Goal: Browse casually: Explore the website without a specific task or goal

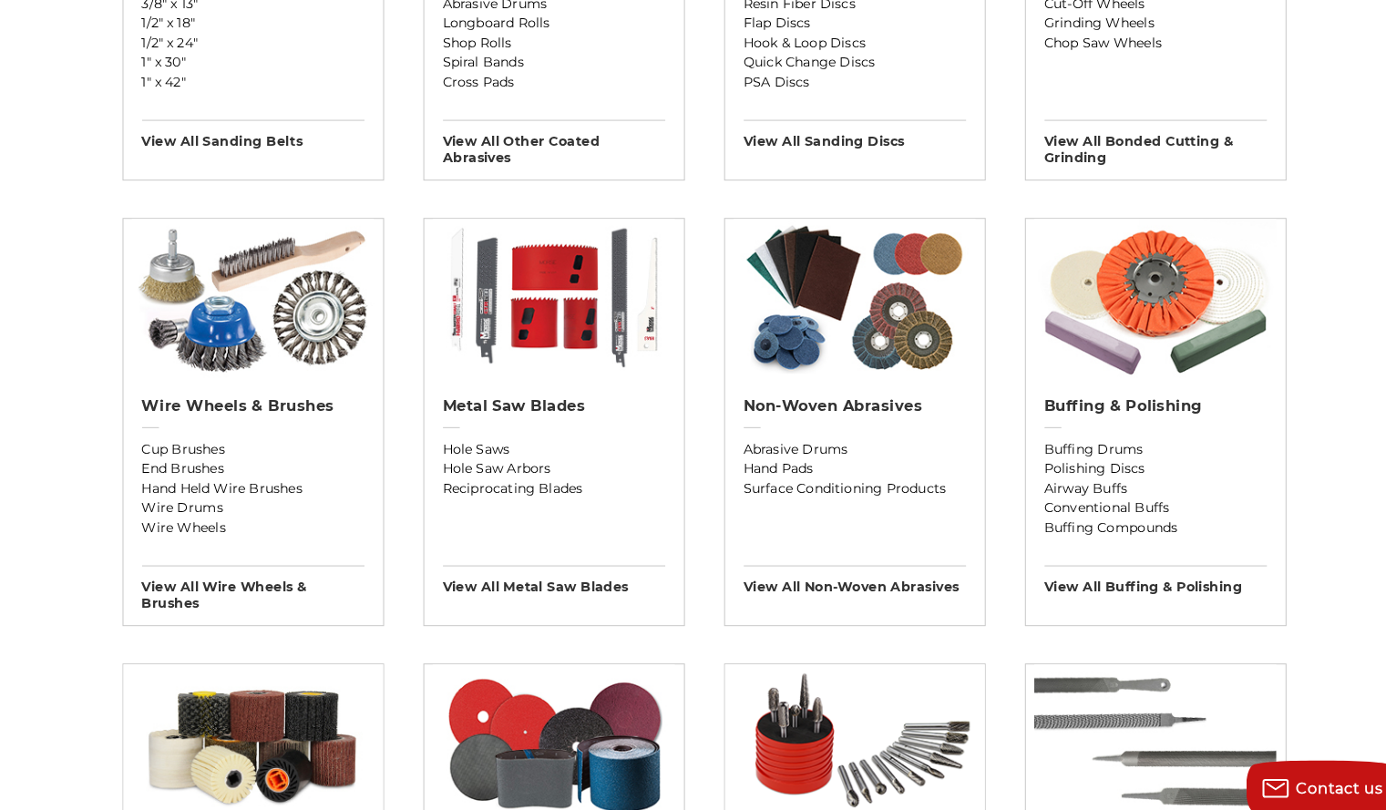
scroll to position [919, 0]
